Goal: Information Seeking & Learning: Check status

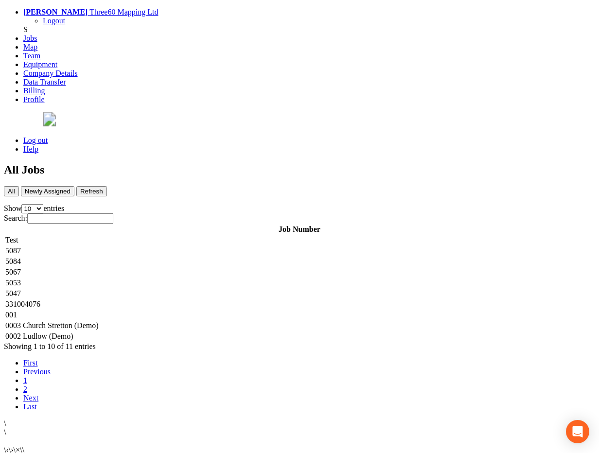
click at [250, 246] on td "5087" at bounding box center [300, 251] width 590 height 10
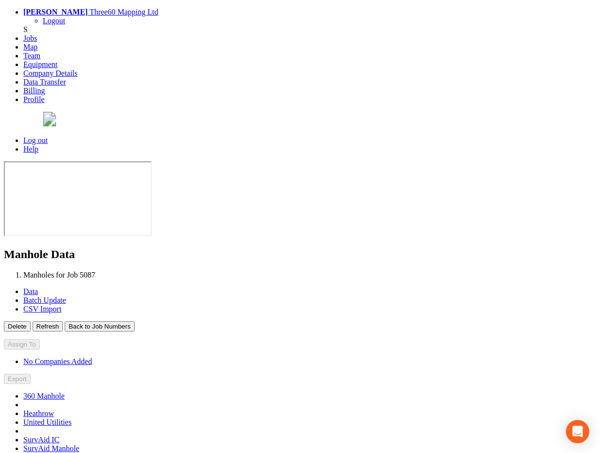
type input "[DATE]"
click at [134, 322] on button "Back to Job Numbers" at bounding box center [100, 327] width 70 height 10
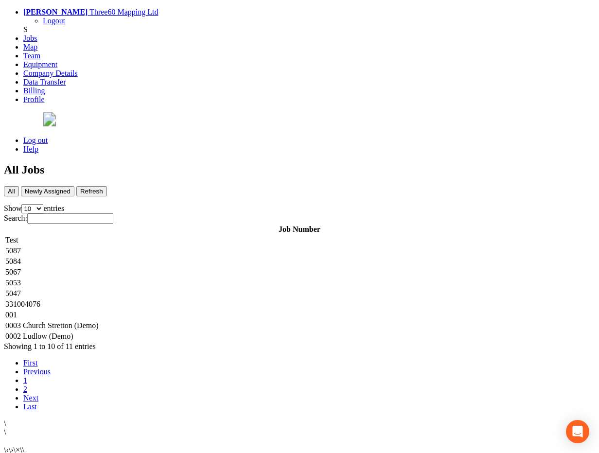
click at [217, 246] on td "5087" at bounding box center [300, 251] width 590 height 10
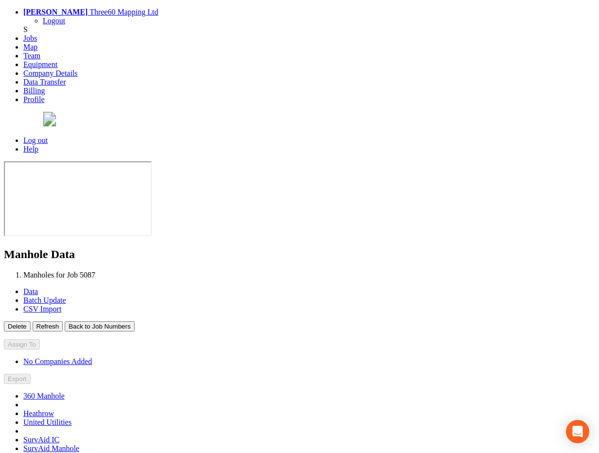
type input "[DATE]"
click at [134, 322] on button "Back to Job Numbers" at bounding box center [100, 327] width 70 height 10
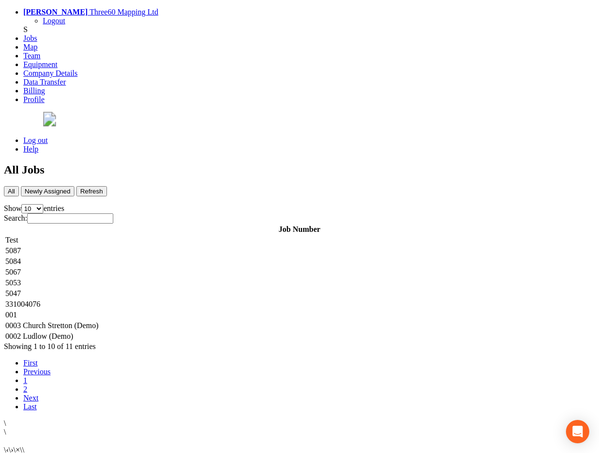
click at [217, 268] on td "5067" at bounding box center [300, 273] width 590 height 10
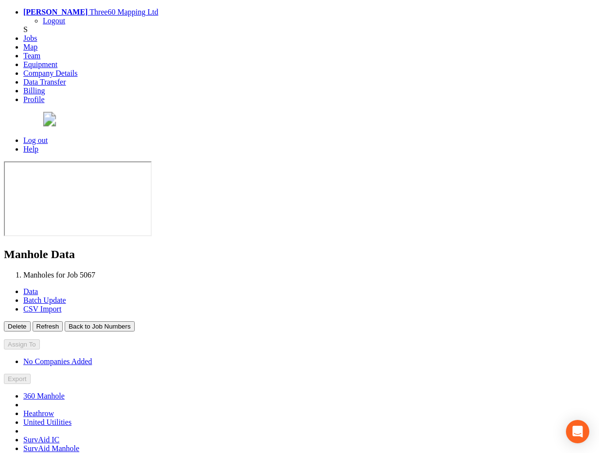
type input "[DATE]"
click at [134, 322] on button "Back to Job Numbers" at bounding box center [100, 327] width 70 height 10
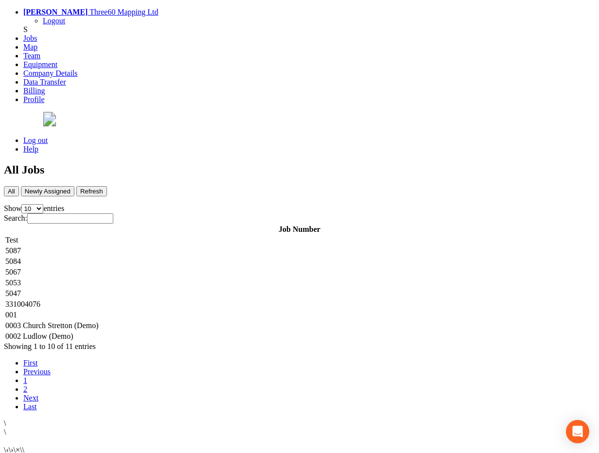
click at [212, 278] on td "5053" at bounding box center [300, 283] width 590 height 10
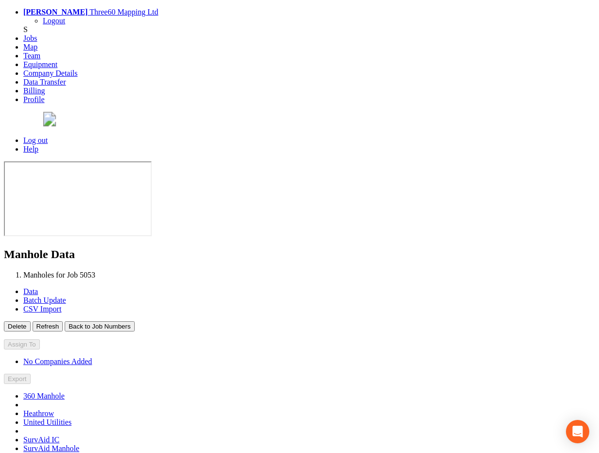
type input "[DATE]"
click at [134, 322] on button "Back to Job Numbers" at bounding box center [100, 327] width 70 height 10
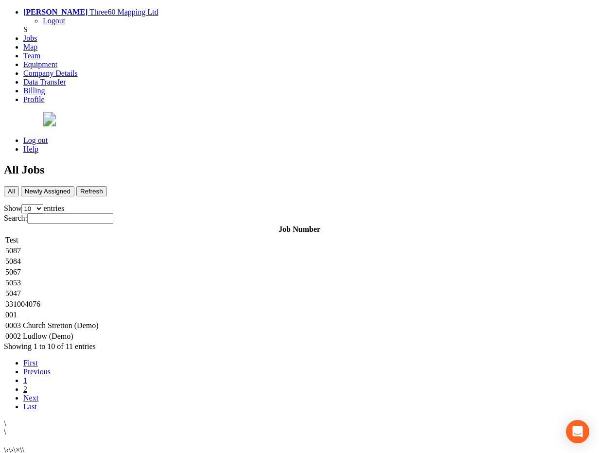
click at [207, 289] on td "5047" at bounding box center [300, 294] width 590 height 10
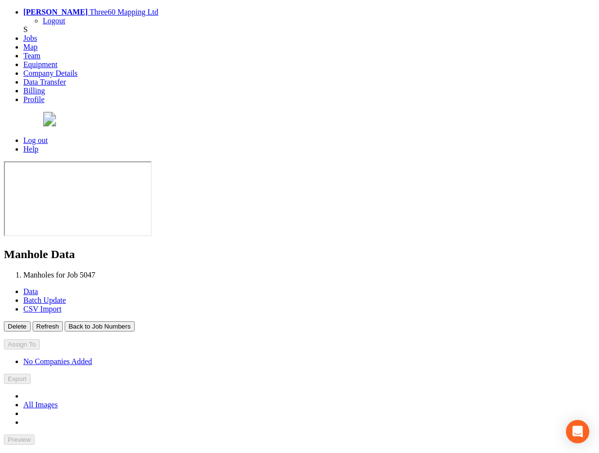
type input "[DATE]"
click at [134, 322] on button "Back to Job Numbers" at bounding box center [100, 327] width 70 height 10
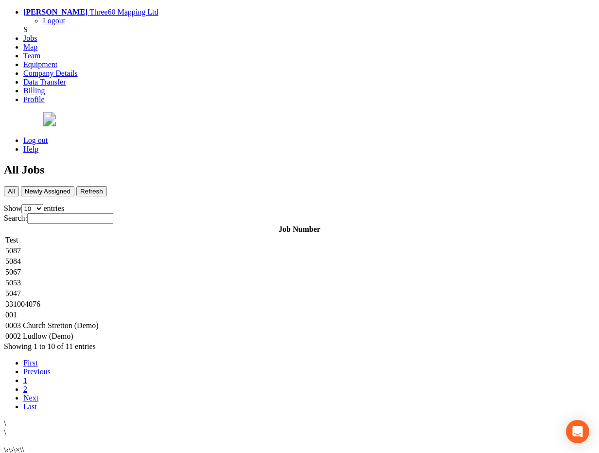
click at [226, 246] on td "5087" at bounding box center [300, 251] width 590 height 10
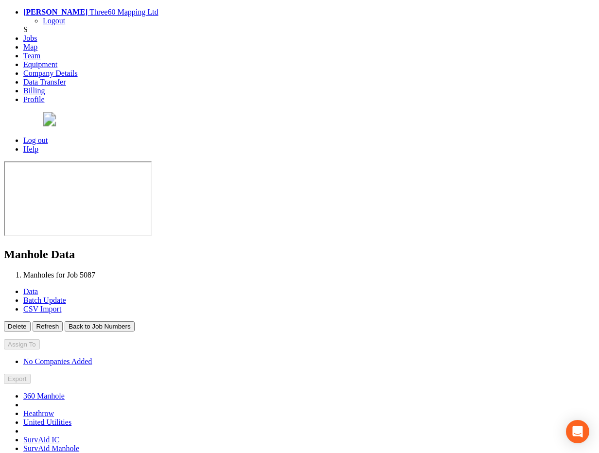
type input "[DATE]"
click at [134, 322] on button "Back to Job Numbers" at bounding box center [100, 327] width 70 height 10
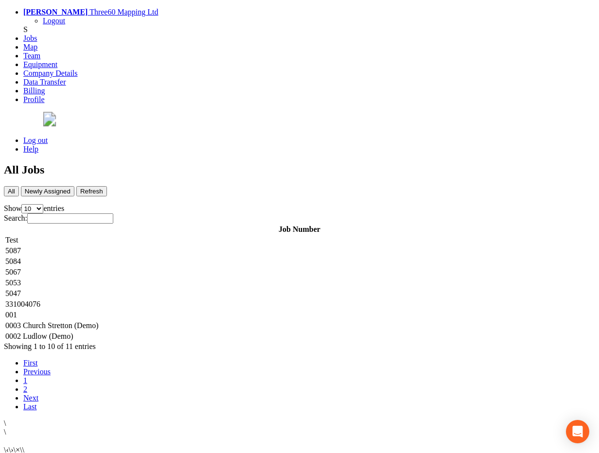
click at [212, 257] on td "5084" at bounding box center [300, 262] width 590 height 10
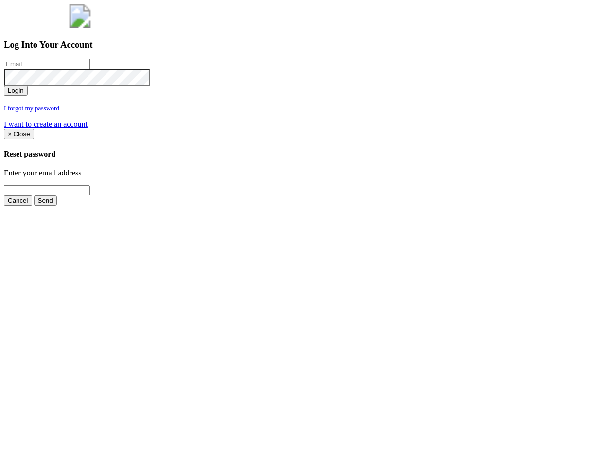
click at [90, 69] on input "email" at bounding box center [47, 64] width 86 height 10
type input "[PERSON_NAME][EMAIL_ADDRESS][PERSON_NAME][DOMAIN_NAME]"
click at [4, 86] on button "Login" at bounding box center [16, 91] width 24 height 10
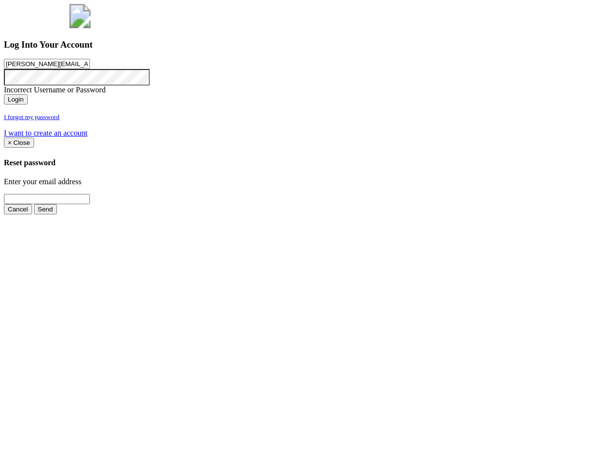
click at [4, 94] on button "Login" at bounding box center [16, 99] width 24 height 10
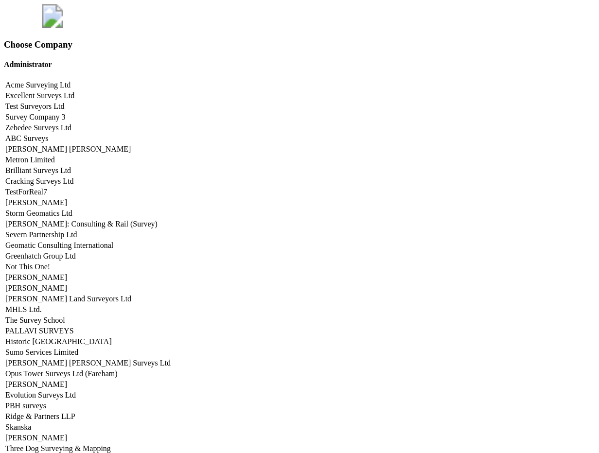
scroll to position [4880, 0]
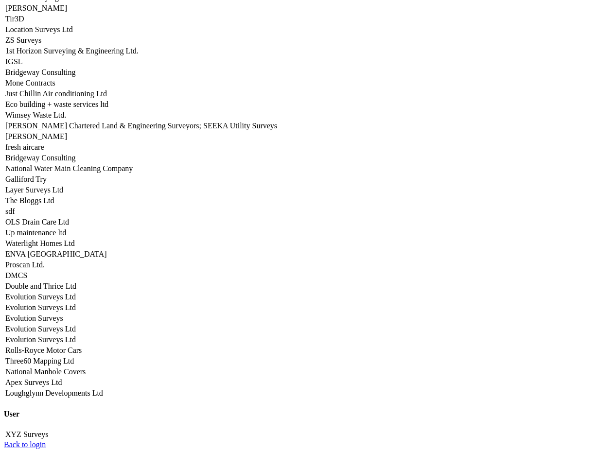
click at [74, 357] on link "Three60 Mapping Ltd" at bounding box center [39, 361] width 69 height 8
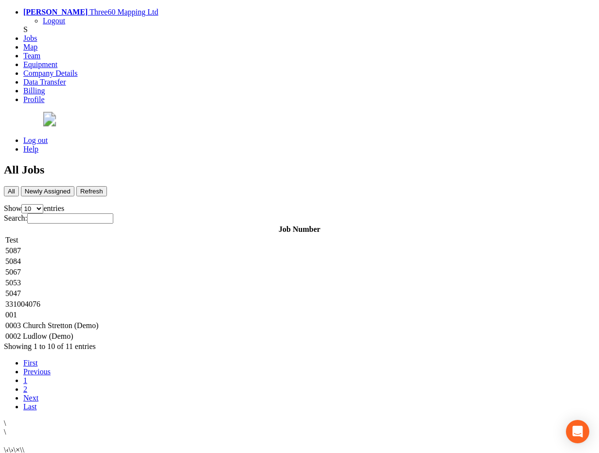
click at [213, 246] on td "5087" at bounding box center [300, 251] width 590 height 10
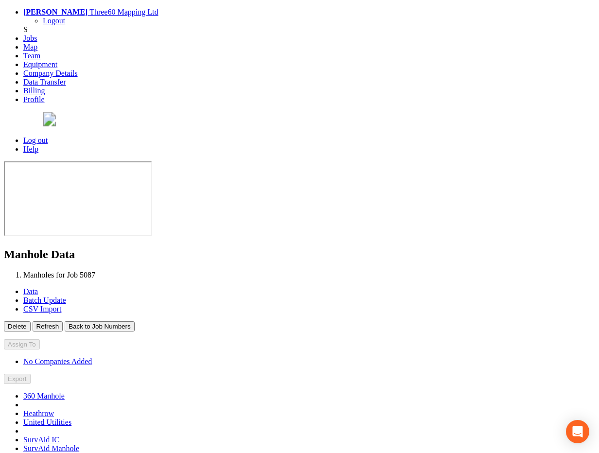
type input "[DATE]"
click at [134, 322] on button "Back to Job Numbers" at bounding box center [100, 327] width 70 height 10
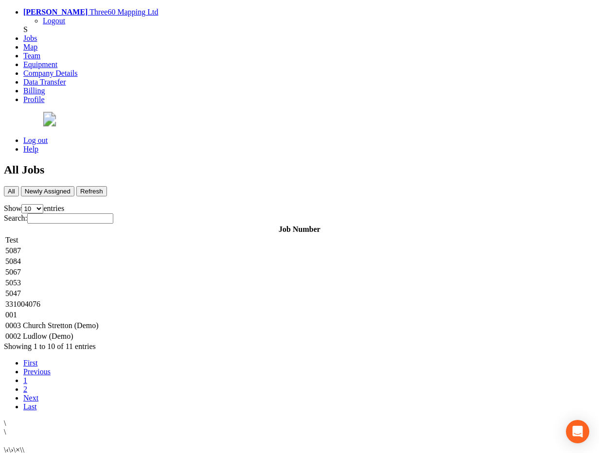
click at [172, 257] on td "5084" at bounding box center [300, 262] width 590 height 10
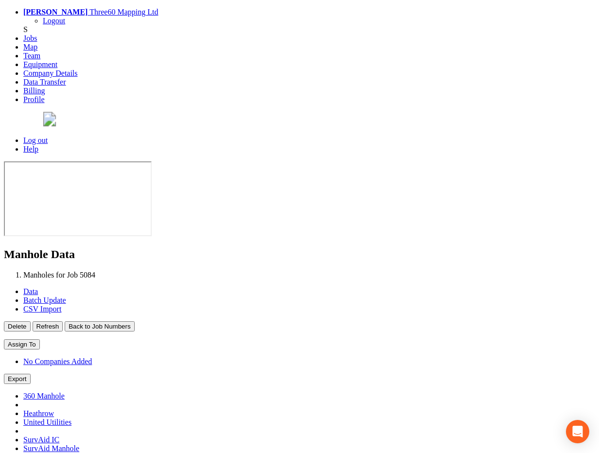
click at [63, 322] on button "Refresh" at bounding box center [48, 327] width 31 height 10
click at [37, 42] on link "Jobs" at bounding box center [30, 38] width 14 height 8
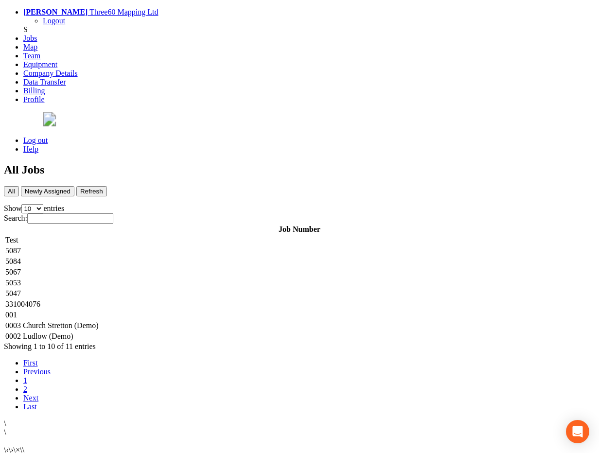
click at [186, 246] on td "5087" at bounding box center [300, 251] width 590 height 10
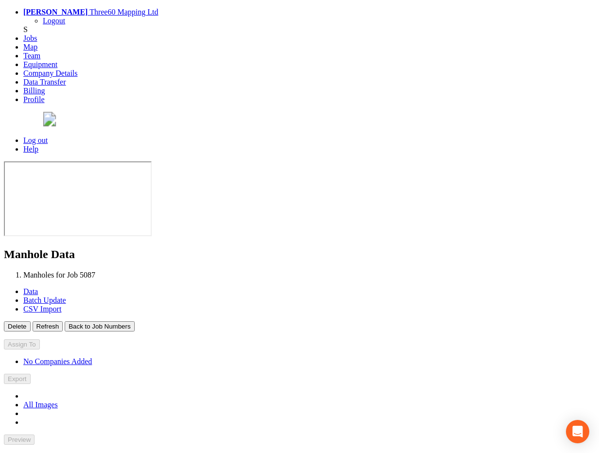
type input "[DATE]"
click at [134, 322] on button "Back to Job Numbers" at bounding box center [100, 327] width 70 height 10
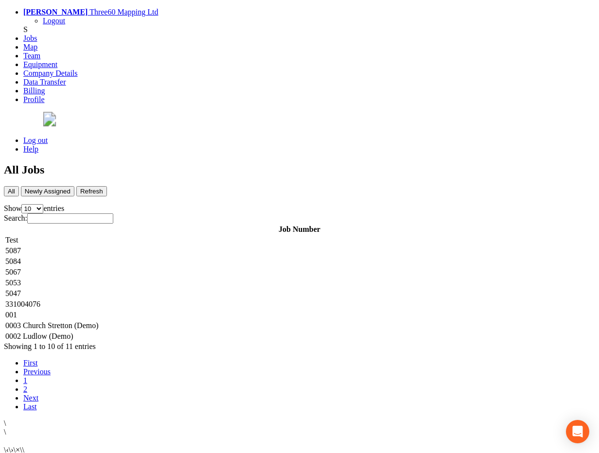
click at [181, 257] on td "5084" at bounding box center [300, 262] width 590 height 10
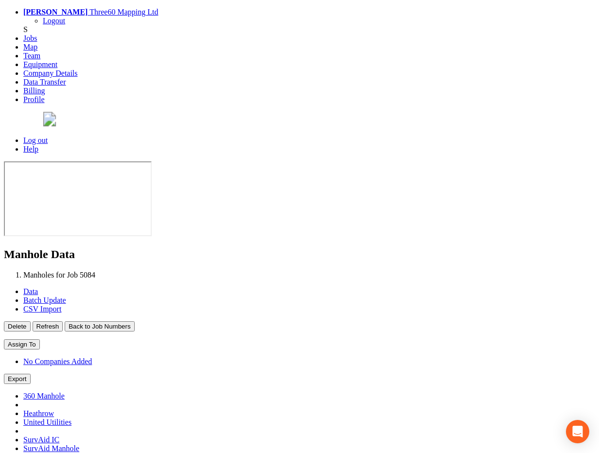
type input "[DATE]"
click at [134, 322] on button "Back to Job Numbers" at bounding box center [100, 327] width 70 height 10
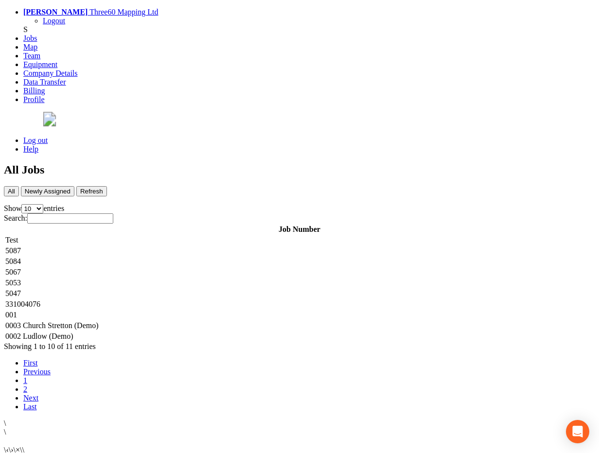
click at [223, 257] on td "5084" at bounding box center [300, 262] width 590 height 10
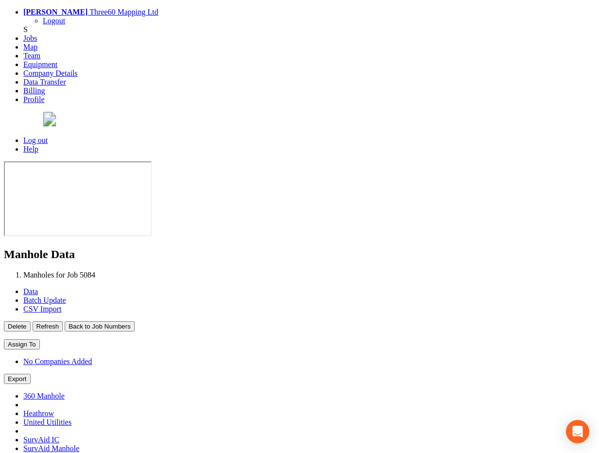
type input "[DATE]"
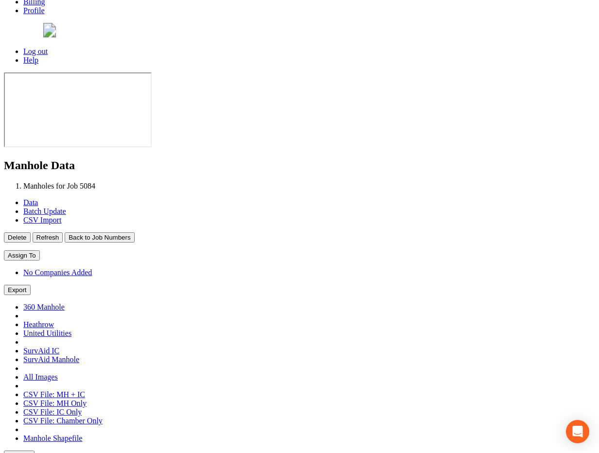
click at [134, 233] on button "Back to Job Numbers" at bounding box center [100, 238] width 70 height 10
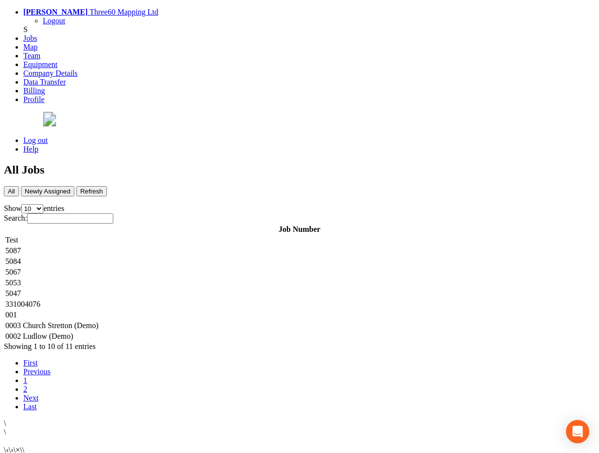
click at [289, 257] on td "5084" at bounding box center [300, 262] width 590 height 10
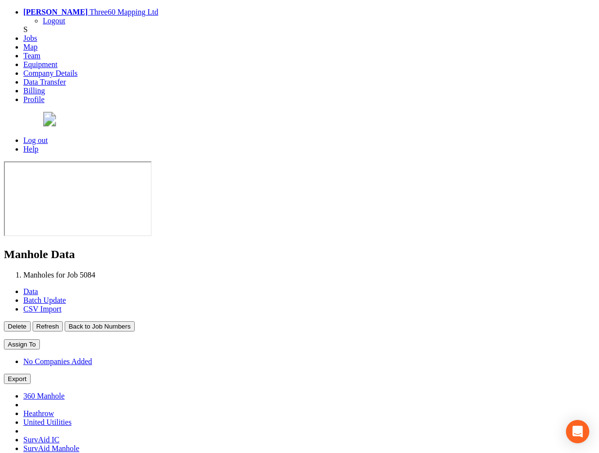
type input "[DATE]"
click at [134, 322] on button "Back to Job Numbers" at bounding box center [100, 327] width 70 height 10
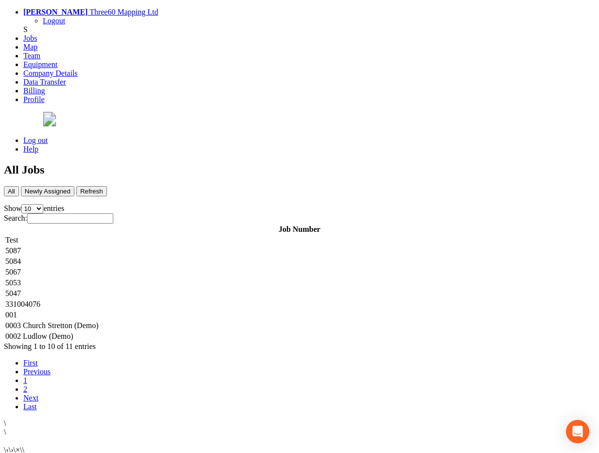
click at [203, 246] on td "5087" at bounding box center [300, 251] width 590 height 10
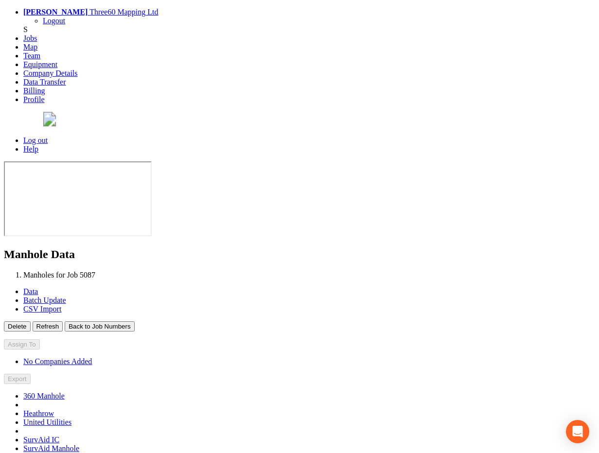
type input "[DATE]"
click at [134, 322] on button "Back to Job Numbers" at bounding box center [100, 327] width 70 height 10
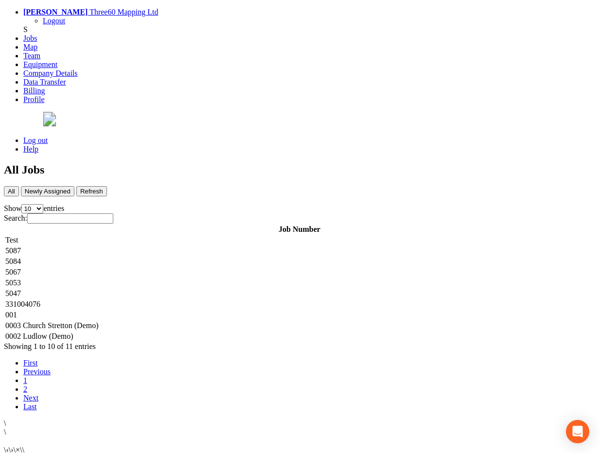
click at [186, 246] on td "5087" at bounding box center [300, 251] width 590 height 10
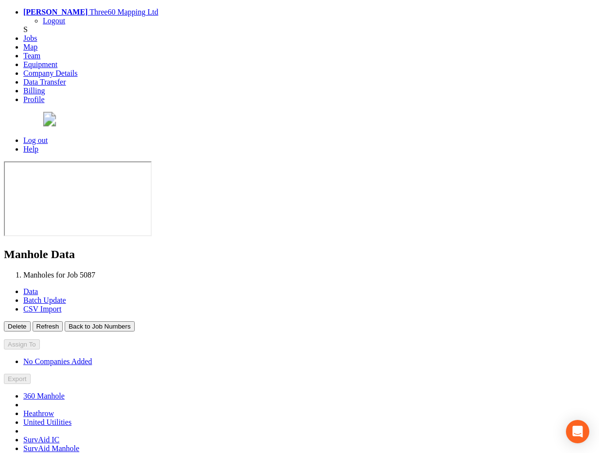
type input "[DATE]"
click at [134, 322] on button "Back to Job Numbers" at bounding box center [100, 327] width 70 height 10
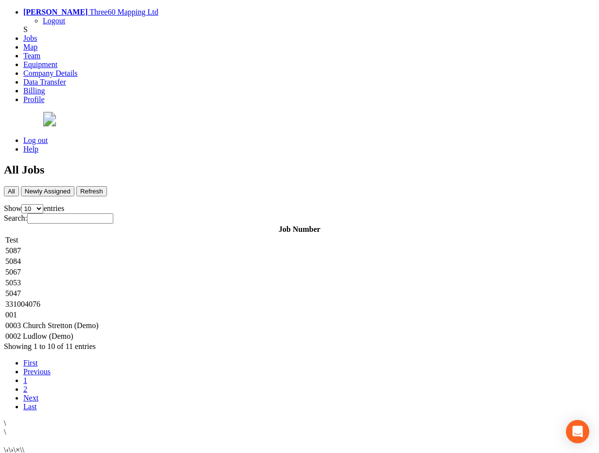
click at [153, 257] on td "5084" at bounding box center [300, 262] width 590 height 10
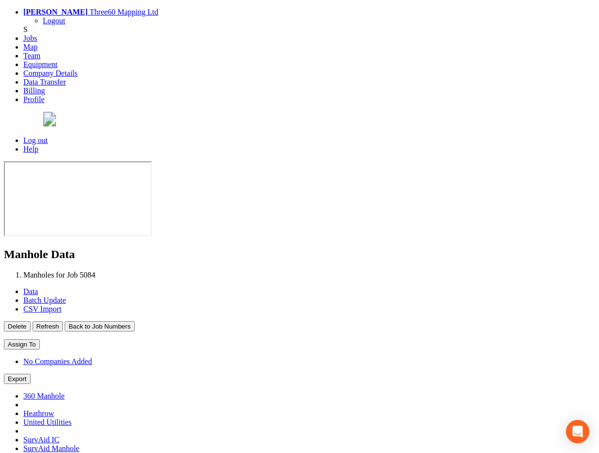
type input "[DATE]"
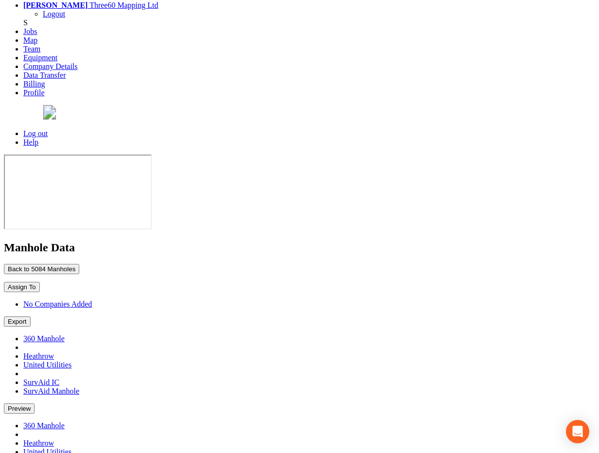
scroll to position [2, 0]
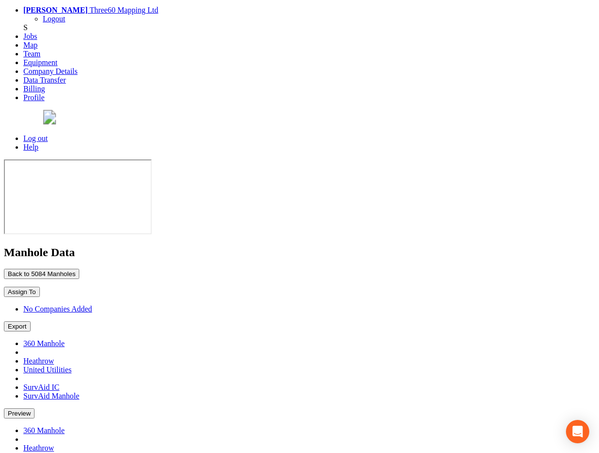
click at [79, 269] on button "Back to 5084 Manholes" at bounding box center [41, 274] width 75 height 10
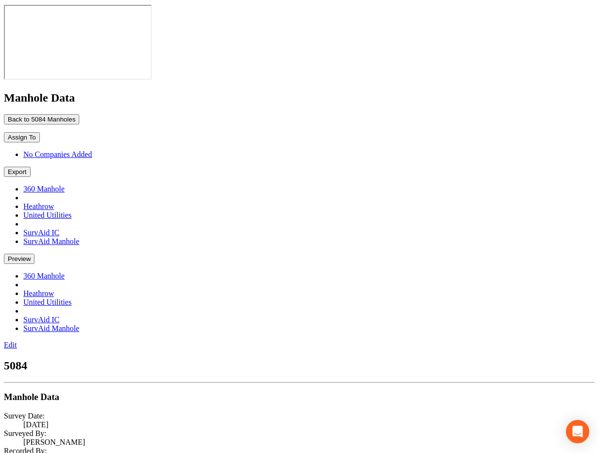
scroll to position [0, 0]
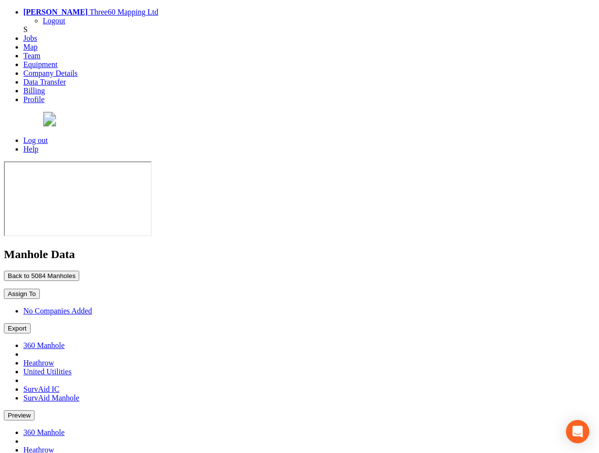
click at [79, 271] on button "Back to 5084 Manholes" at bounding box center [41, 276] width 75 height 10
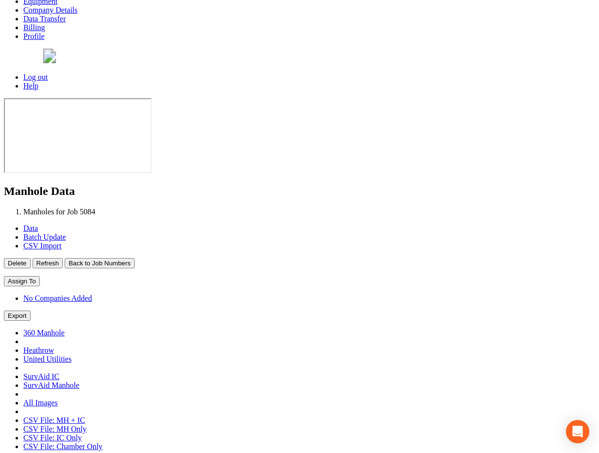
scroll to position [89, 0]
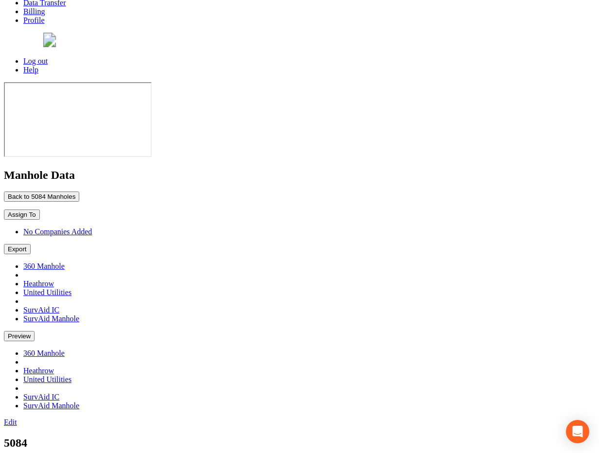
scroll to position [0, 0]
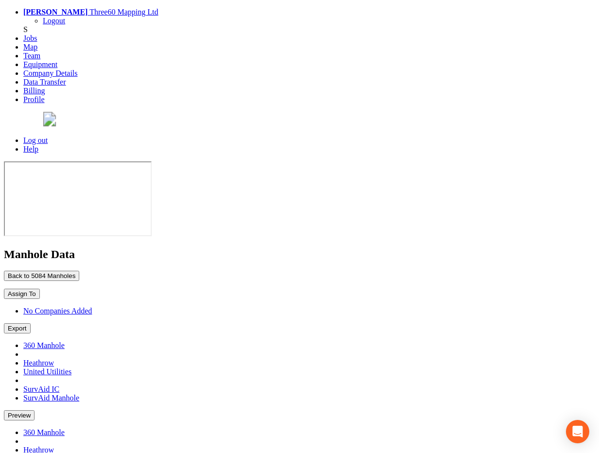
click at [79, 271] on button "Back to 5084 Manholes" at bounding box center [41, 276] width 75 height 10
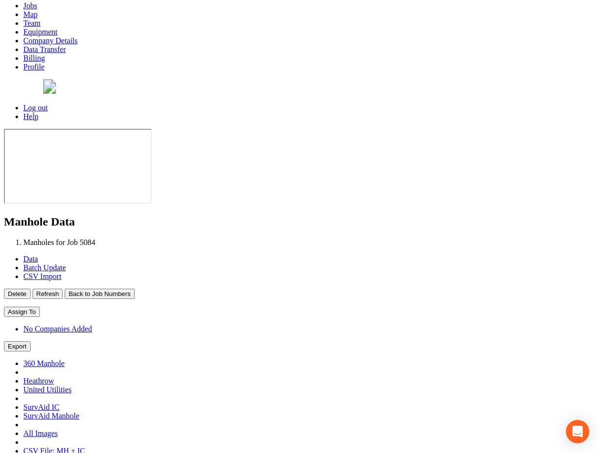
scroll to position [89, 0]
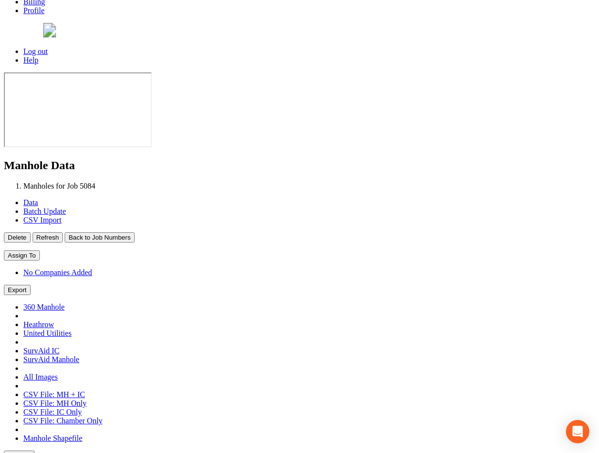
click at [134, 233] on button "Back to Job Numbers" at bounding box center [100, 238] width 70 height 10
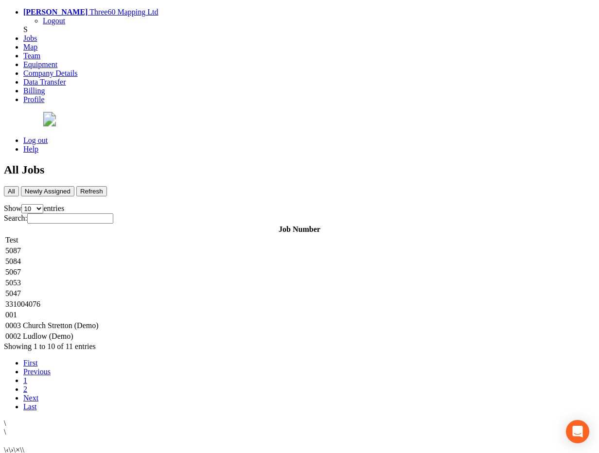
click at [251, 246] on td "5087" at bounding box center [300, 251] width 590 height 10
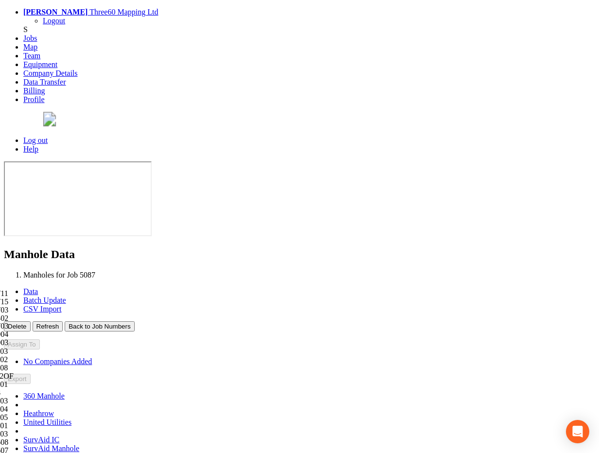
type input "[DATE]"
click at [134, 322] on button "Back to Job Numbers" at bounding box center [100, 327] width 70 height 10
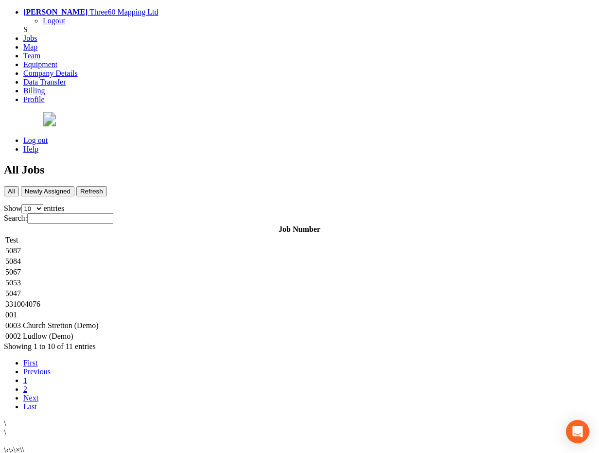
click at [195, 268] on td "5067" at bounding box center [300, 273] width 590 height 10
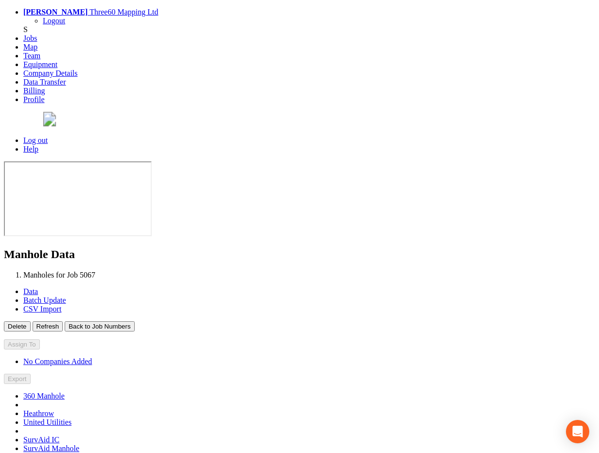
type input "[DATE]"
click at [134, 322] on button "Back to Job Numbers" at bounding box center [100, 327] width 70 height 10
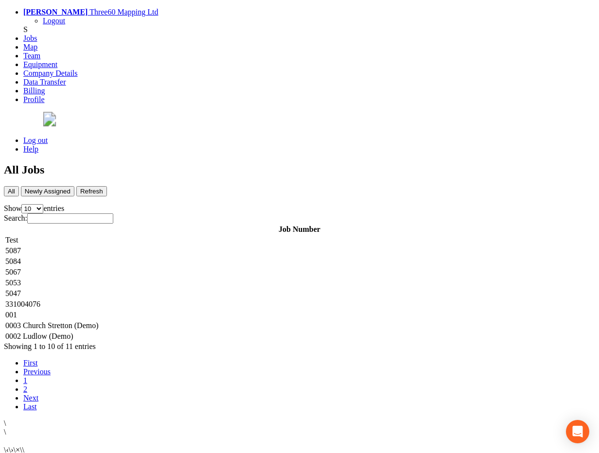
click at [185, 257] on td "5084" at bounding box center [300, 262] width 590 height 10
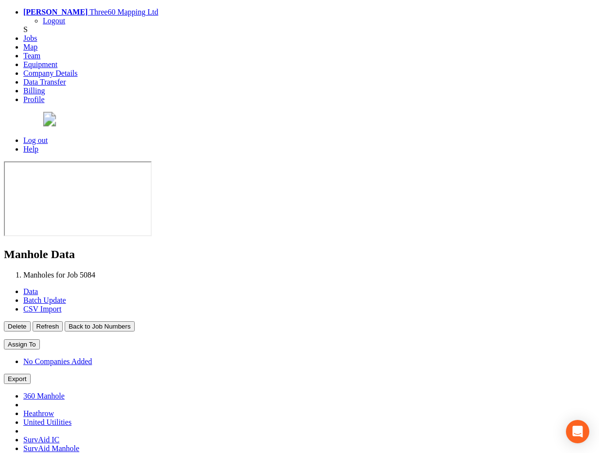
type input "[DATE]"
click at [134, 322] on button "Back to Job Numbers" at bounding box center [100, 327] width 70 height 10
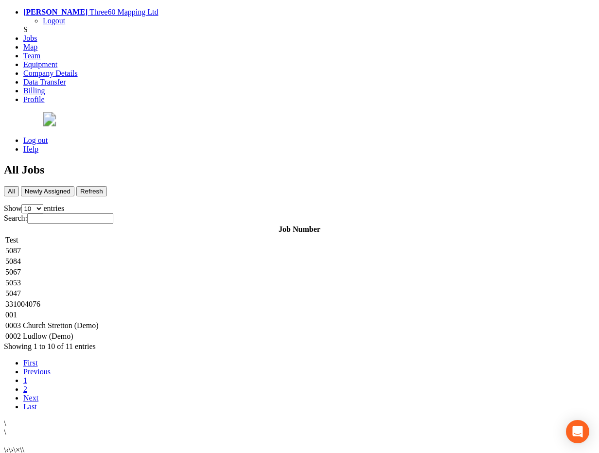
click at [197, 300] on td "331004076" at bounding box center [300, 305] width 590 height 10
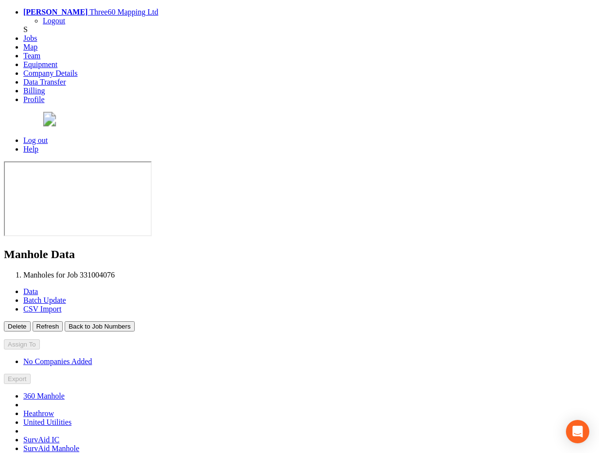
type input "[DATE]"
click at [134, 322] on button "Back to Job Numbers" at bounding box center [100, 327] width 70 height 10
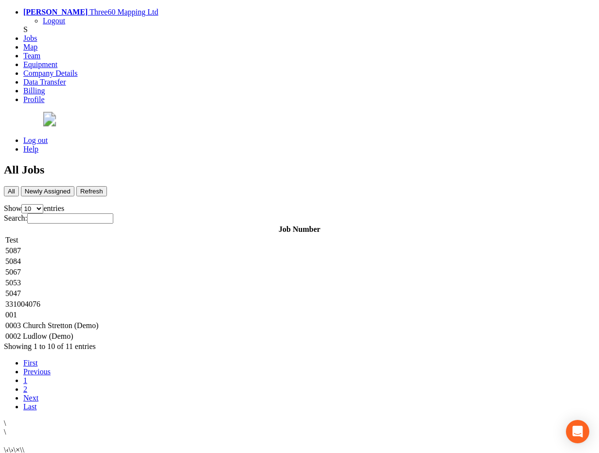
click at [200, 289] on td "5047" at bounding box center [300, 294] width 590 height 10
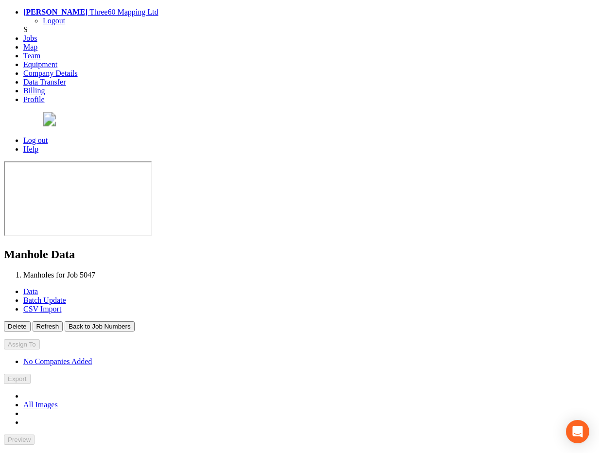
type input "[DATE]"
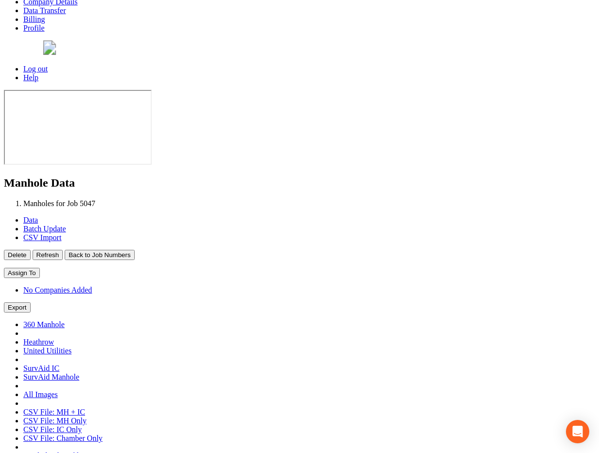
scroll to position [89, 0]
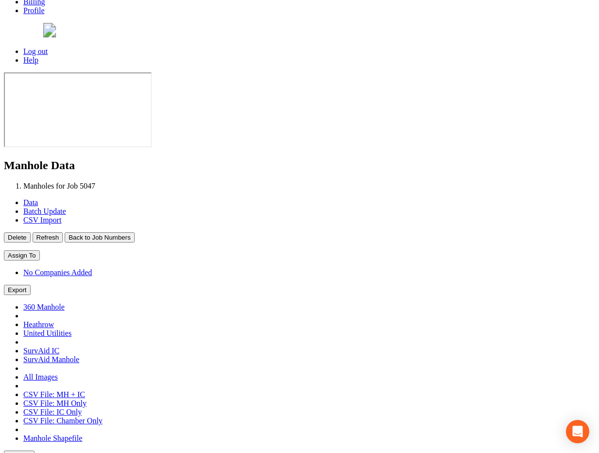
click at [134, 233] on button "Back to Job Numbers" at bounding box center [100, 238] width 70 height 10
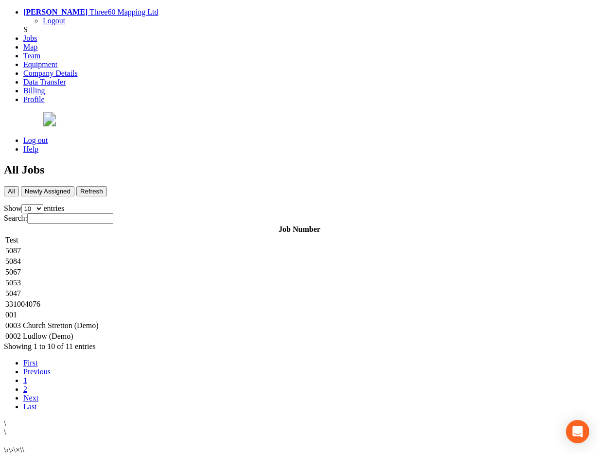
click at [194, 278] on td "5053" at bounding box center [300, 283] width 590 height 10
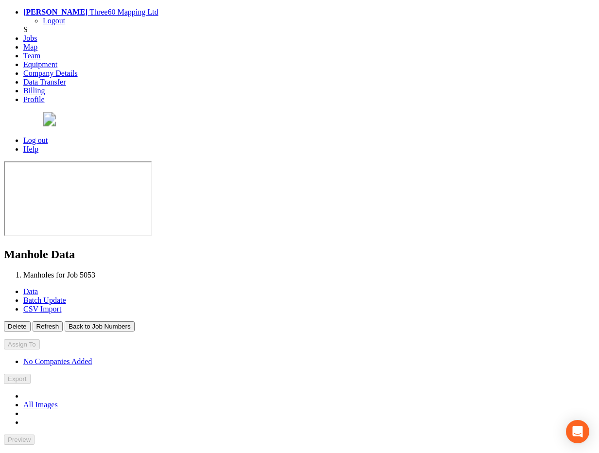
type input "[DATE]"
click at [134, 322] on button "Back to Job Numbers" at bounding box center [100, 327] width 70 height 10
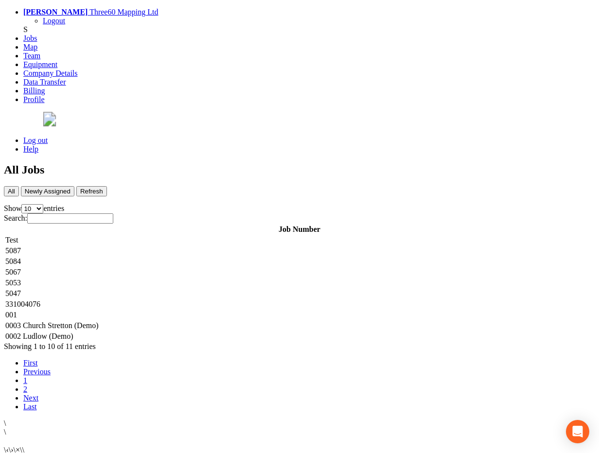
click at [204, 268] on td "5067" at bounding box center [300, 273] width 590 height 10
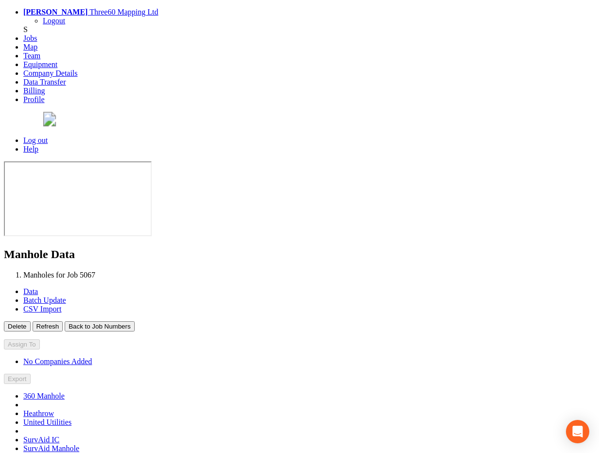
type input "[DATE]"
click at [134, 322] on button "Back to Job Numbers" at bounding box center [100, 327] width 70 height 10
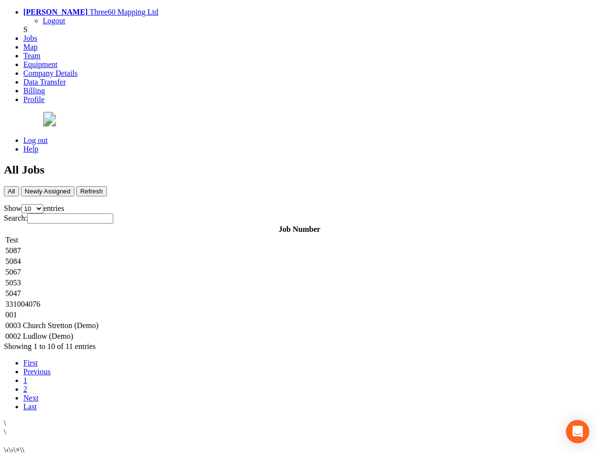
click at [207, 246] on td "5087" at bounding box center [300, 251] width 590 height 10
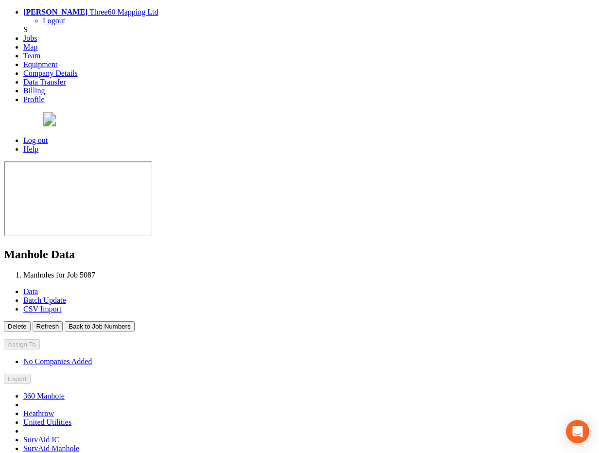
type input "[DATE]"
click at [134, 322] on button "Back to Job Numbers" at bounding box center [100, 327] width 70 height 10
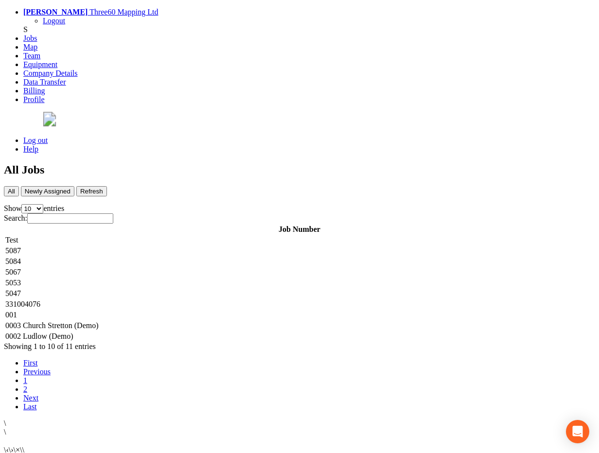
click at [191, 257] on td "5084" at bounding box center [300, 262] width 590 height 10
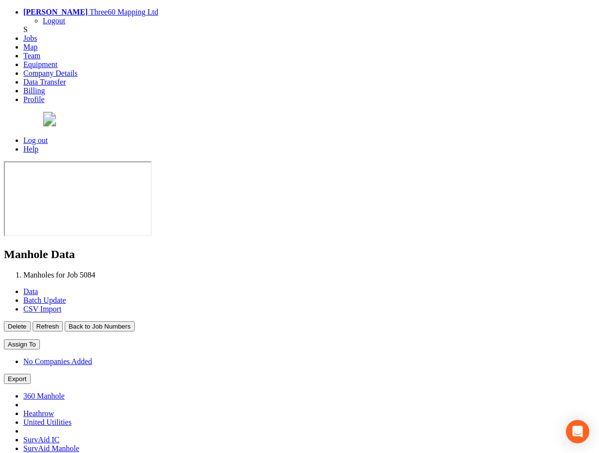
type input "[DATE]"
